Goal: Use online tool/utility: Utilize a website feature to perform a specific function

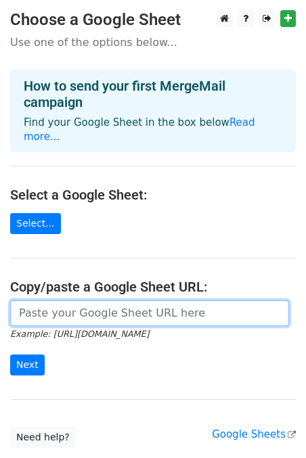
click at [119, 304] on input "url" at bounding box center [149, 313] width 279 height 26
paste input "[URL][DOMAIN_NAME]"
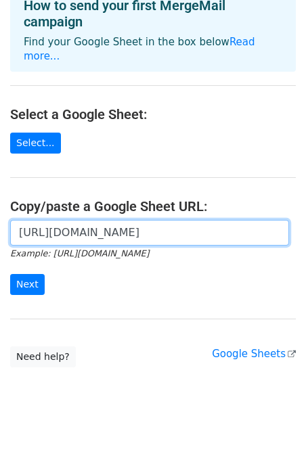
scroll to position [84, 0]
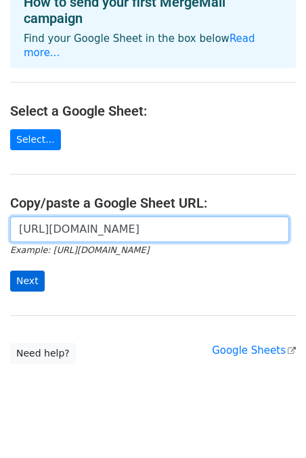
type input "[URL][DOMAIN_NAME]"
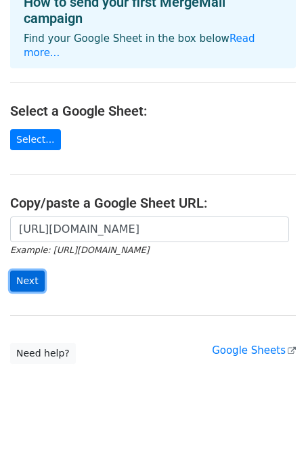
scroll to position [0, 0]
click at [30, 270] on input "Next" at bounding box center [27, 280] width 34 height 21
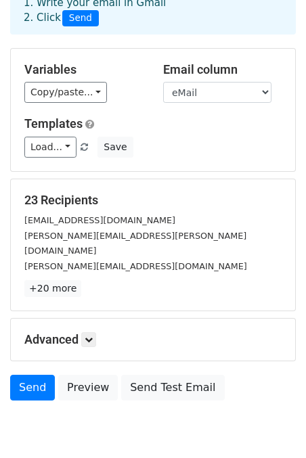
scroll to position [121, 0]
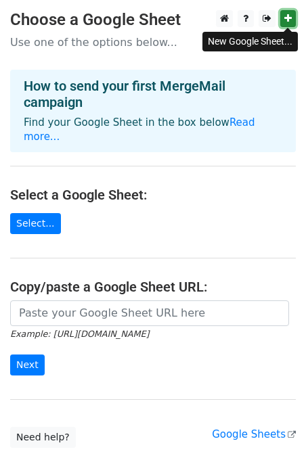
click at [289, 14] on link at bounding box center [288, 18] width 16 height 17
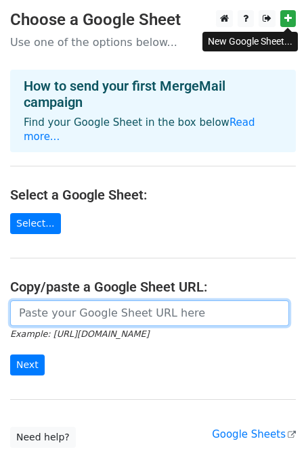
click at [95, 304] on input "url" at bounding box center [149, 313] width 279 height 26
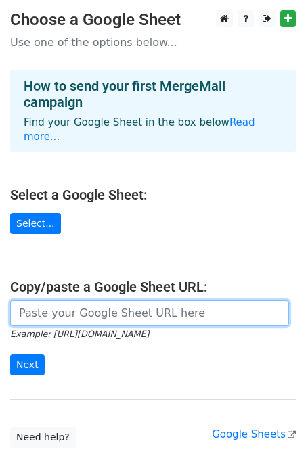
paste input "https://docs.google.com/spreadsheets/d/1outUQlnH8jKSKf1mtsQuT-h1laqvket9W7EoI8c…"
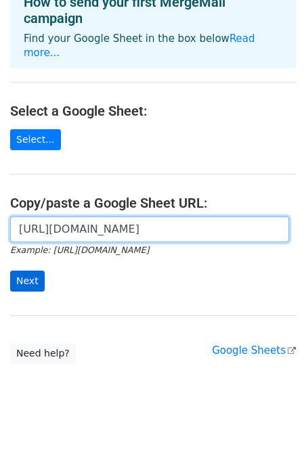
type input "https://docs.google.com/spreadsheets/d/1outUQlnH8jKSKf1mtsQuT-h1laqvket9W7EoI8c…"
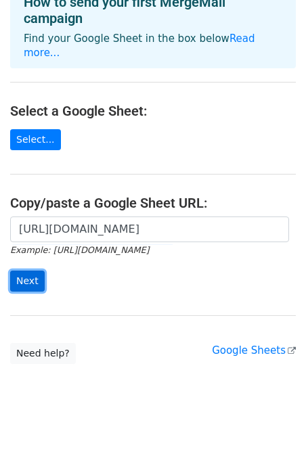
scroll to position [0, 0]
click at [32, 270] on input "Next" at bounding box center [27, 280] width 34 height 21
